Goal: Task Accomplishment & Management: Use online tool/utility

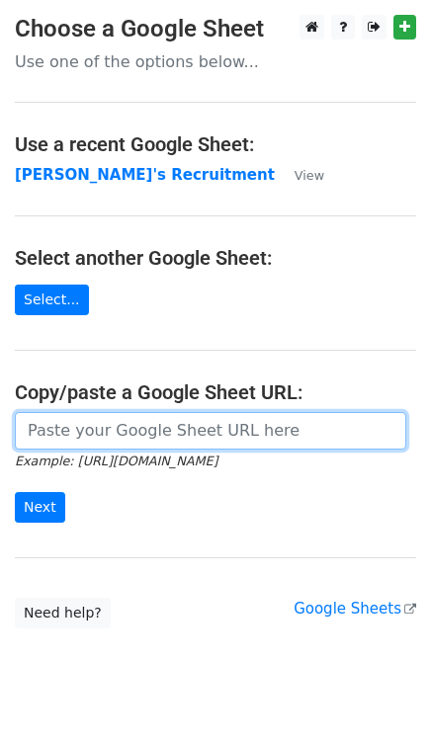
click at [76, 422] on input "url" at bounding box center [210, 431] width 391 height 38
type input "[URL][DOMAIN_NAME]"
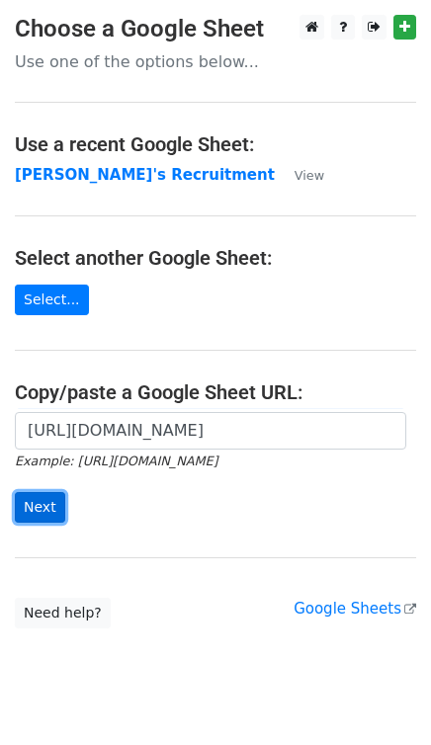
click at [41, 513] on input "Next" at bounding box center [40, 507] width 50 height 31
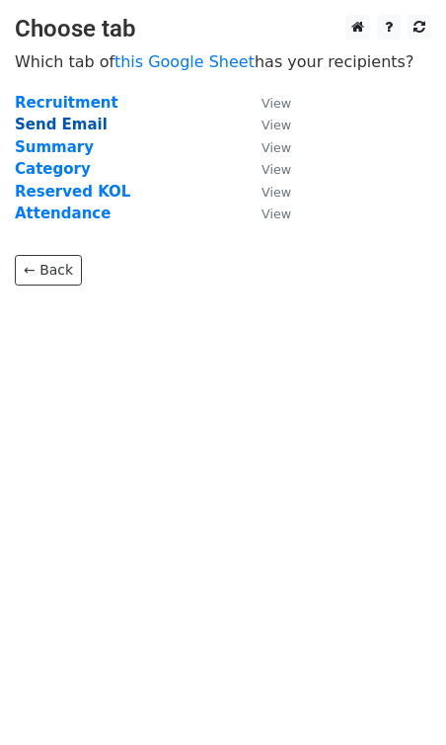
click at [59, 126] on strong "Send Email" at bounding box center [61, 125] width 93 height 18
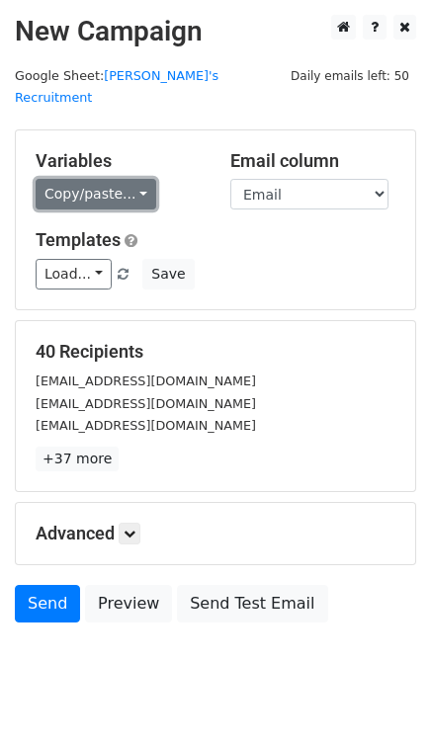
click at [103, 179] on link "Copy/paste..." at bounding box center [96, 194] width 120 height 31
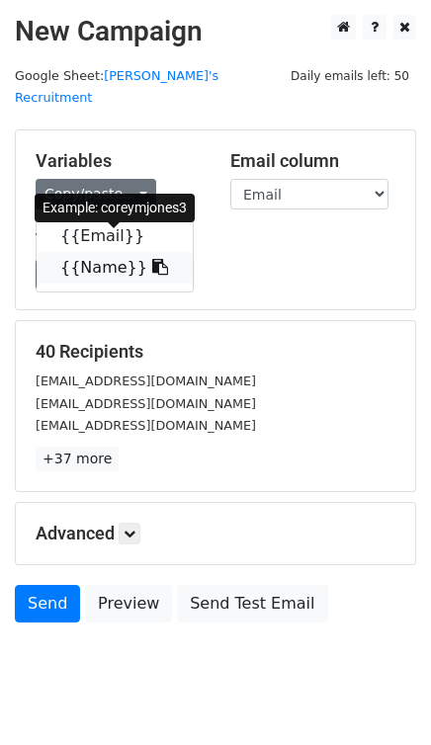
click at [105, 252] on link "{{Name}}" at bounding box center [115, 268] width 156 height 32
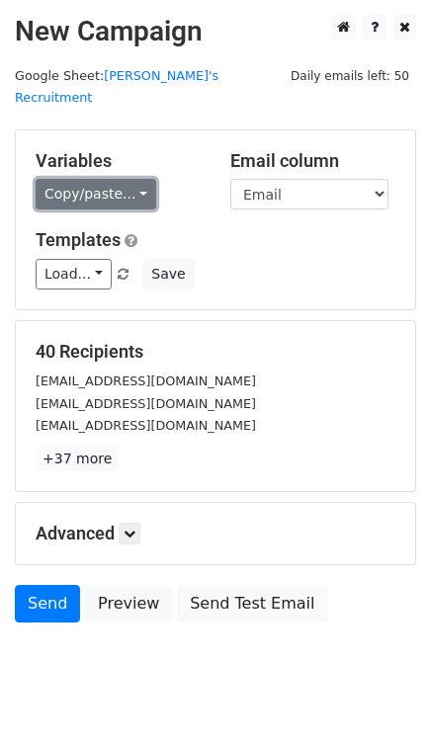
click at [82, 181] on link "Copy/paste..." at bounding box center [96, 194] width 120 height 31
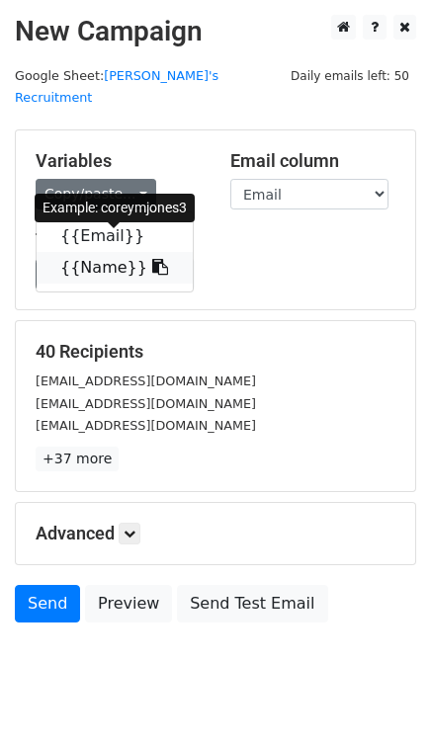
click at [107, 253] on link "{{Name}}" at bounding box center [115, 268] width 156 height 32
